Goal: Information Seeking & Learning: Learn about a topic

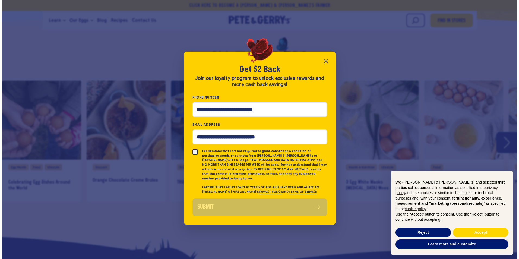
scroll to position [1441, 0]
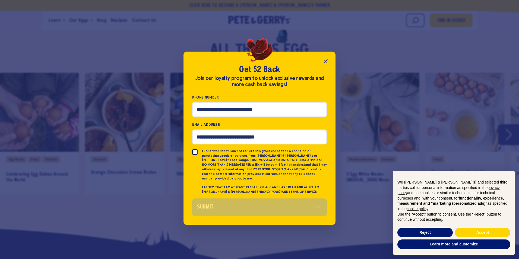
click at [325, 63] on icon "Close popup" at bounding box center [326, 61] width 7 height 7
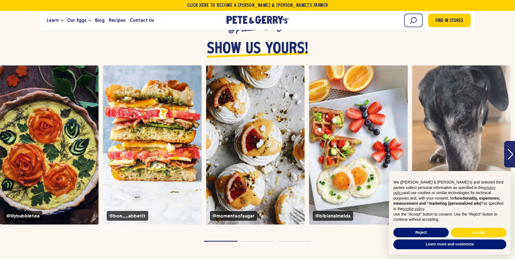
scroll to position [2119, 0]
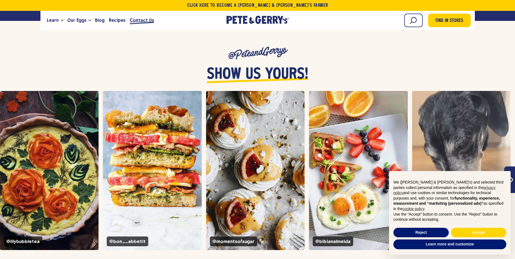
click at [134, 19] on span "Contact Us" at bounding box center [142, 20] width 24 height 7
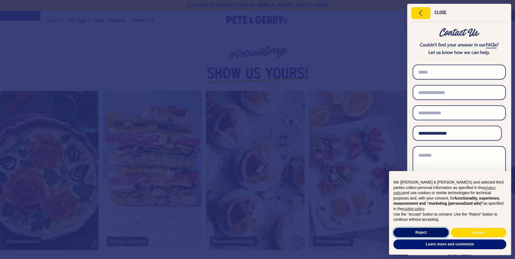
click at [430, 234] on button "Reject" at bounding box center [421, 233] width 55 height 10
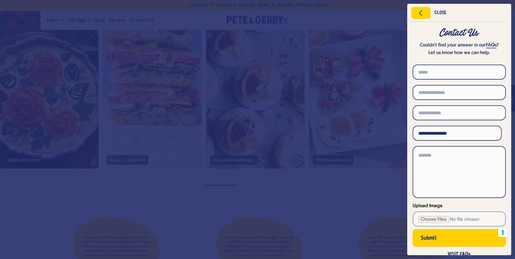
scroll to position [2173, 0]
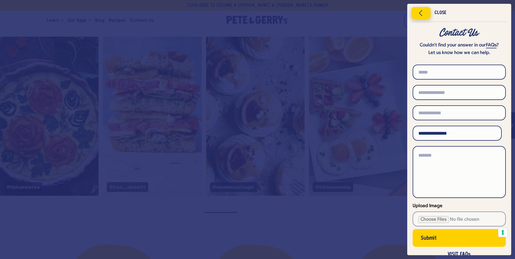
click at [417, 14] on icon "Close menu" at bounding box center [421, 13] width 14 height 8
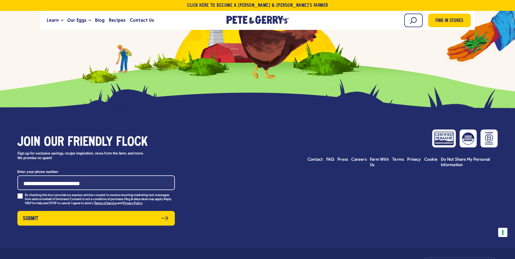
scroll to position [2706, 0]
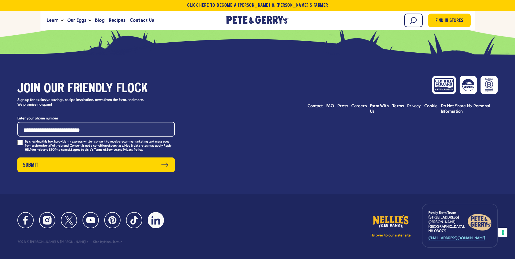
click at [153, 216] on icon at bounding box center [156, 220] width 9 height 8
click at [154, 216] on icon at bounding box center [156, 220] width 9 height 9
click at [152, 216] on icon at bounding box center [156, 220] width 9 height 8
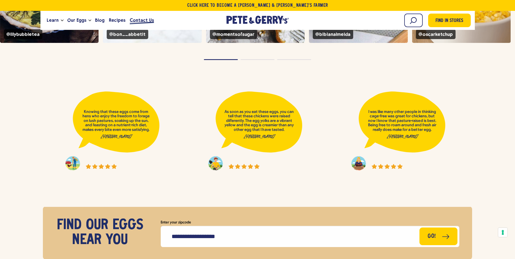
click at [139, 20] on span "Contact Us" at bounding box center [142, 20] width 24 height 7
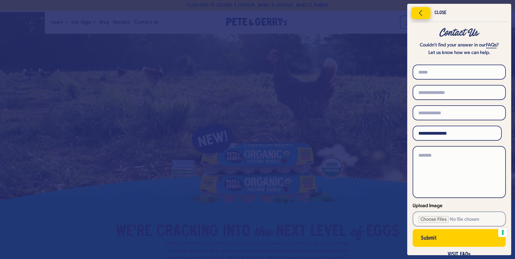
click at [421, 11] on icon "Close menu" at bounding box center [421, 13] width 14 height 8
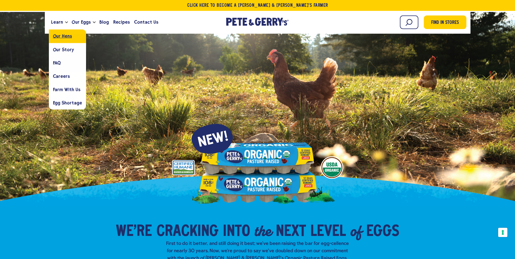
click at [68, 38] on span "Our Hens" at bounding box center [62, 36] width 19 height 5
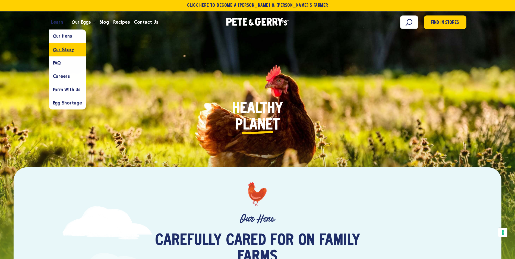
click at [60, 48] on span "Our Story" at bounding box center [63, 49] width 21 height 5
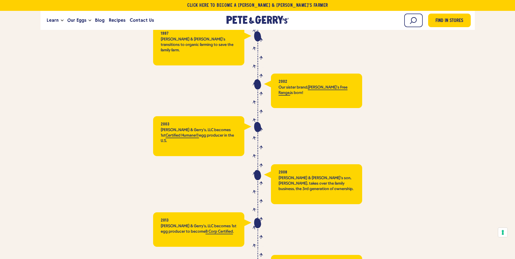
scroll to position [1140, 0]
